Goal: Find specific page/section: Find specific page/section

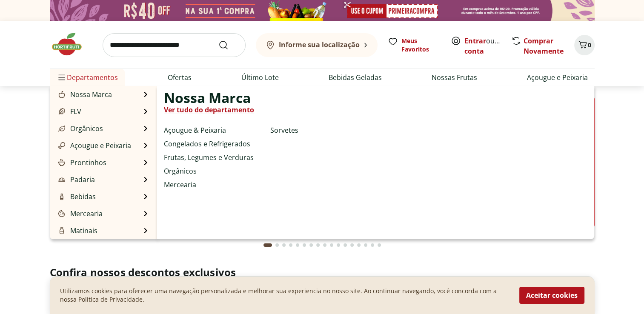
drag, startPoint x: 101, startPoint y: 77, endPoint x: 107, endPoint y: 71, distance: 8.1
click at [107, 71] on span "Departamentos" at bounding box center [87, 77] width 61 height 20
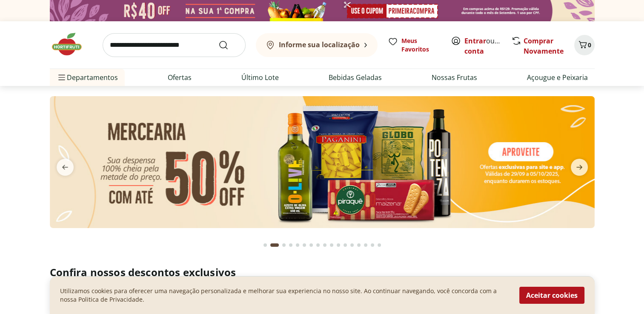
drag, startPoint x: 107, startPoint y: 71, endPoint x: 170, endPoint y: 51, distance: 66.5
click at [170, 51] on input "search" at bounding box center [174, 45] width 143 height 24
type input "*****"
click at [218, 40] on button "Submit Search" at bounding box center [228, 45] width 20 height 10
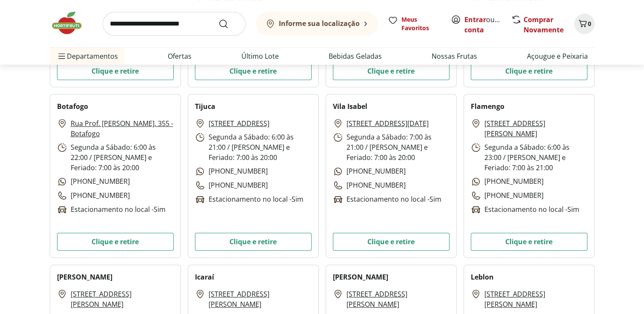
scroll to position [341, 0]
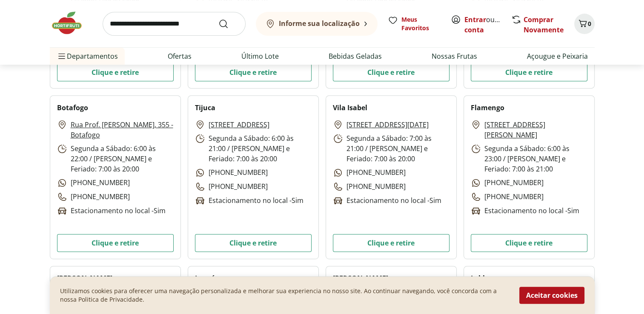
drag, startPoint x: 207, startPoint y: 126, endPoint x: 241, endPoint y: 137, distance: 35.8
click at [241, 130] on p "Rua Conde de Bonfim, 199 - Tijuca" at bounding box center [232, 125] width 74 height 10
drag, startPoint x: 241, startPoint y: 137, endPoint x: 230, endPoint y: 128, distance: 14.5
copy link "Rua Conde de Bonfim, 199 - Tijuca"
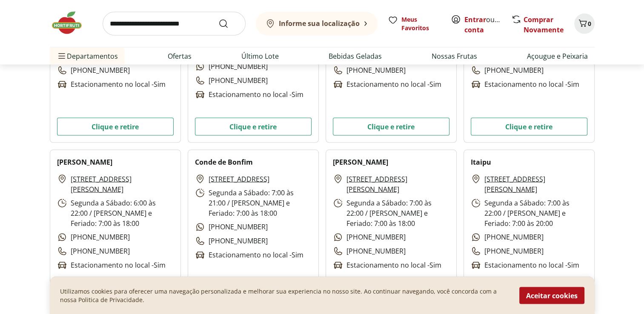
scroll to position [1660, 0]
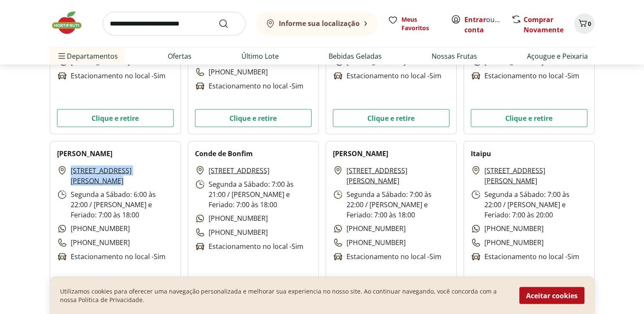
drag, startPoint x: 70, startPoint y: 172, endPoint x: 174, endPoint y: 175, distance: 103.9
click at [174, 175] on div "Mariz e Barros Rua Mariz e Barros, 554 - Tijuca Segunda a Sábado: 6:00 às 22:00…" at bounding box center [115, 223] width 131 height 164
copy link "Rua Mariz e Barros, 554 - Tijuca"
drag, startPoint x: 207, startPoint y: 171, endPoint x: 238, endPoint y: 181, distance: 33.1
click at [238, 176] on p "Rua Conde de Bonfim, 496 - Tijuca" at bounding box center [232, 171] width 74 height 10
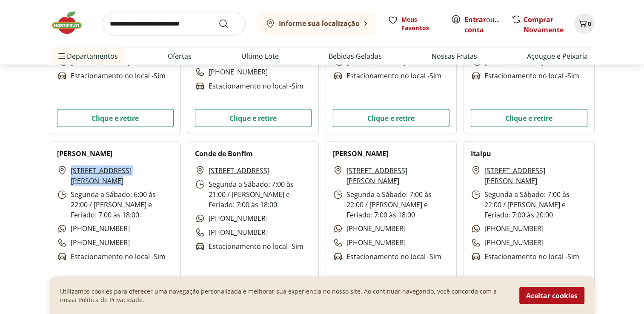
copy link "Rua Conde de Bonfim, 496 - Tijuca"
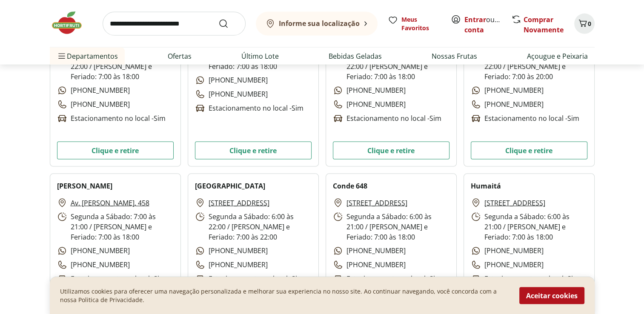
scroll to position [1873, 0]
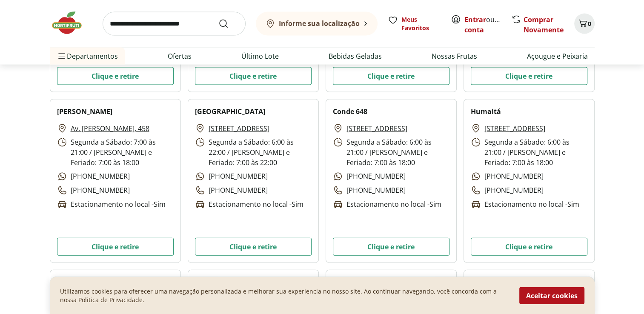
drag, startPoint x: 206, startPoint y: 129, endPoint x: 243, endPoint y: 140, distance: 39.1
click at [243, 134] on p "Rua Visconde de Itamarati, 168 , Maracanã" at bounding box center [232, 128] width 74 height 10
copy link "Rua Visconde de Itamarati, 168 , Maracanã"
drag, startPoint x: 345, startPoint y: 128, endPoint x: 374, endPoint y: 144, distance: 33.2
click at [374, 144] on div "Rua Conde de Bonfim, 648 - Tijuca Segunda a Sábado: 6:00 às 21:00 / Domingo e F…" at bounding box center [391, 166] width 117 height 86
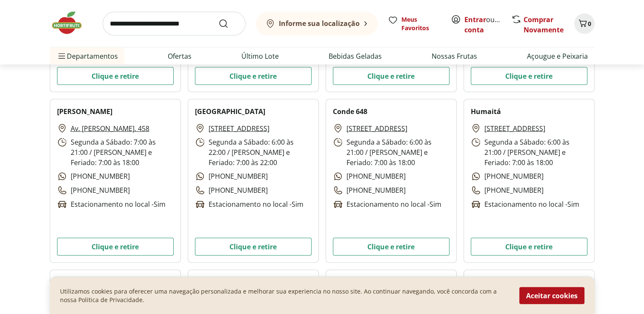
copy link "Rua Conde de Bonfim, 648 - Tijuca"
